Goal: Information Seeking & Learning: Understand process/instructions

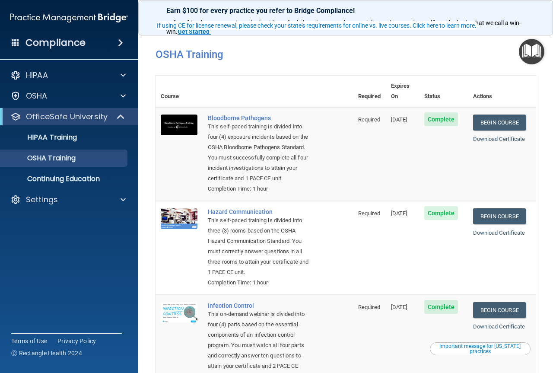
scroll to position [43, 0]
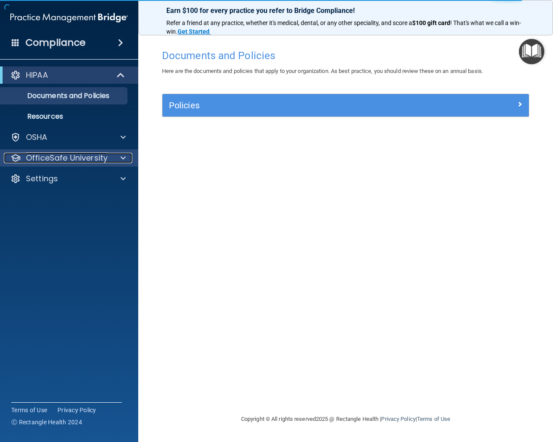
click at [127, 157] on div at bounding box center [122, 158] width 22 height 10
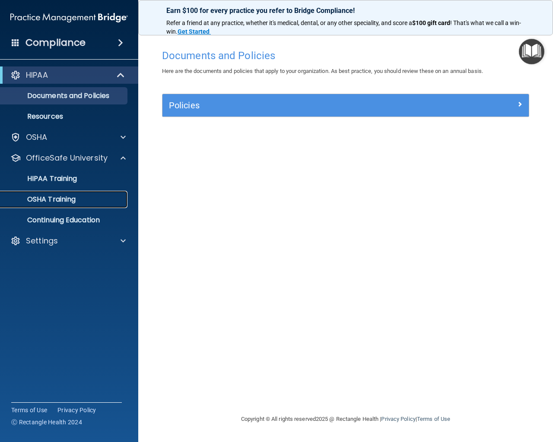
click at [65, 196] on p "OSHA Training" at bounding box center [41, 199] width 70 height 9
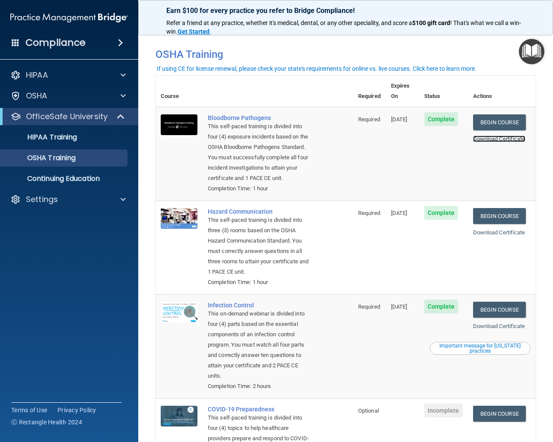
click at [492, 136] on link "Download Certificate" at bounding box center [499, 139] width 52 height 6
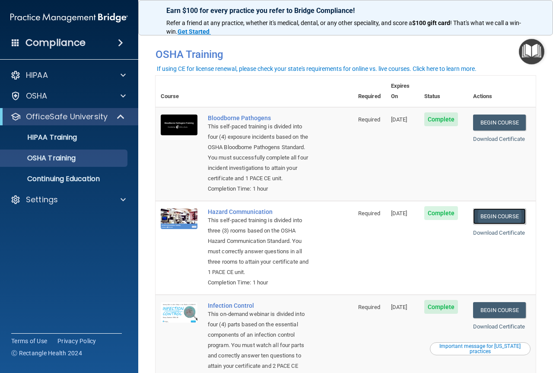
click at [492, 218] on link "Begin Course" at bounding box center [499, 216] width 53 height 16
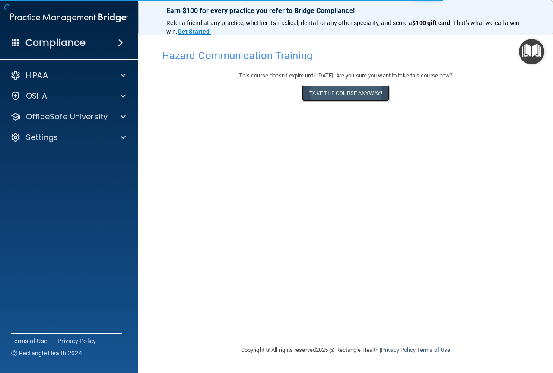
click at [342, 93] on button "Take the course anyway!" at bounding box center [345, 93] width 87 height 16
